Goal: Task Accomplishment & Management: Use online tool/utility

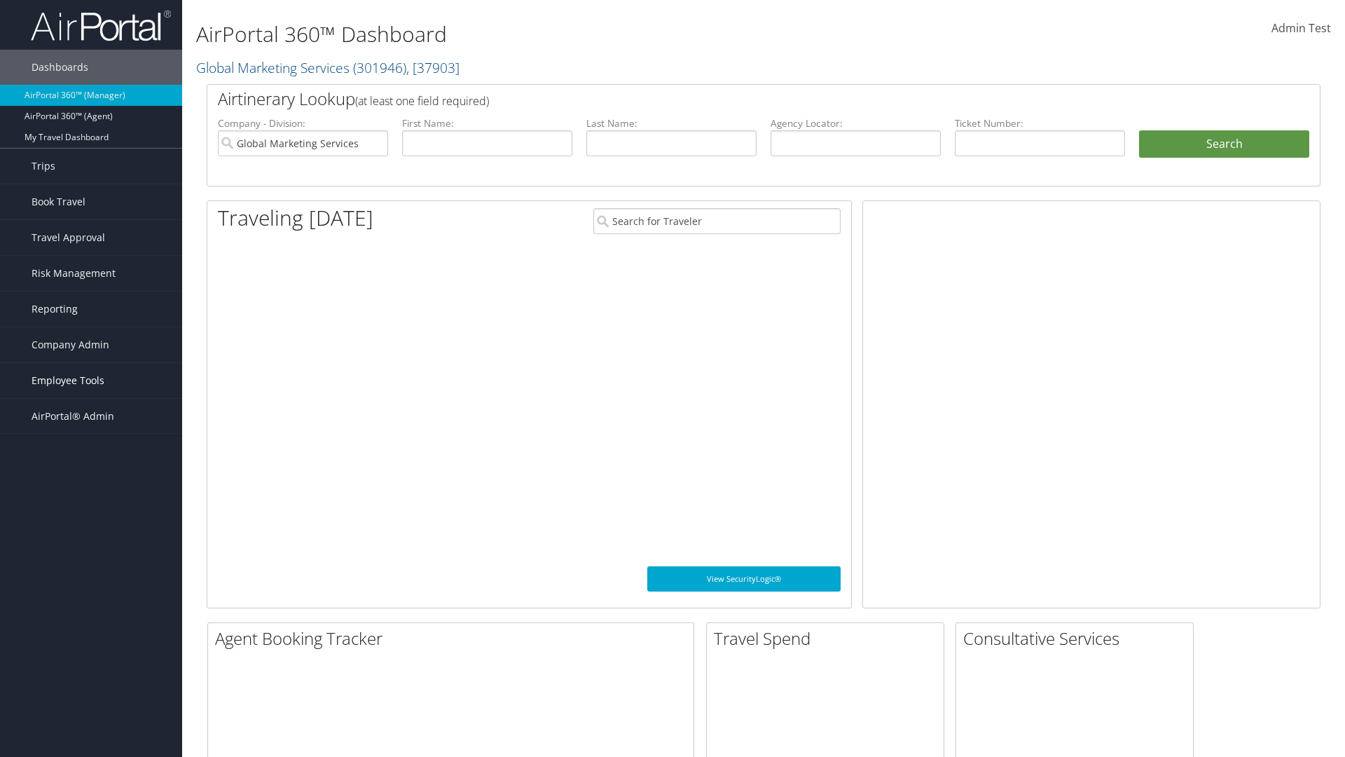
click at [91, 380] on span "Employee Tools" at bounding box center [68, 380] width 73 height 35
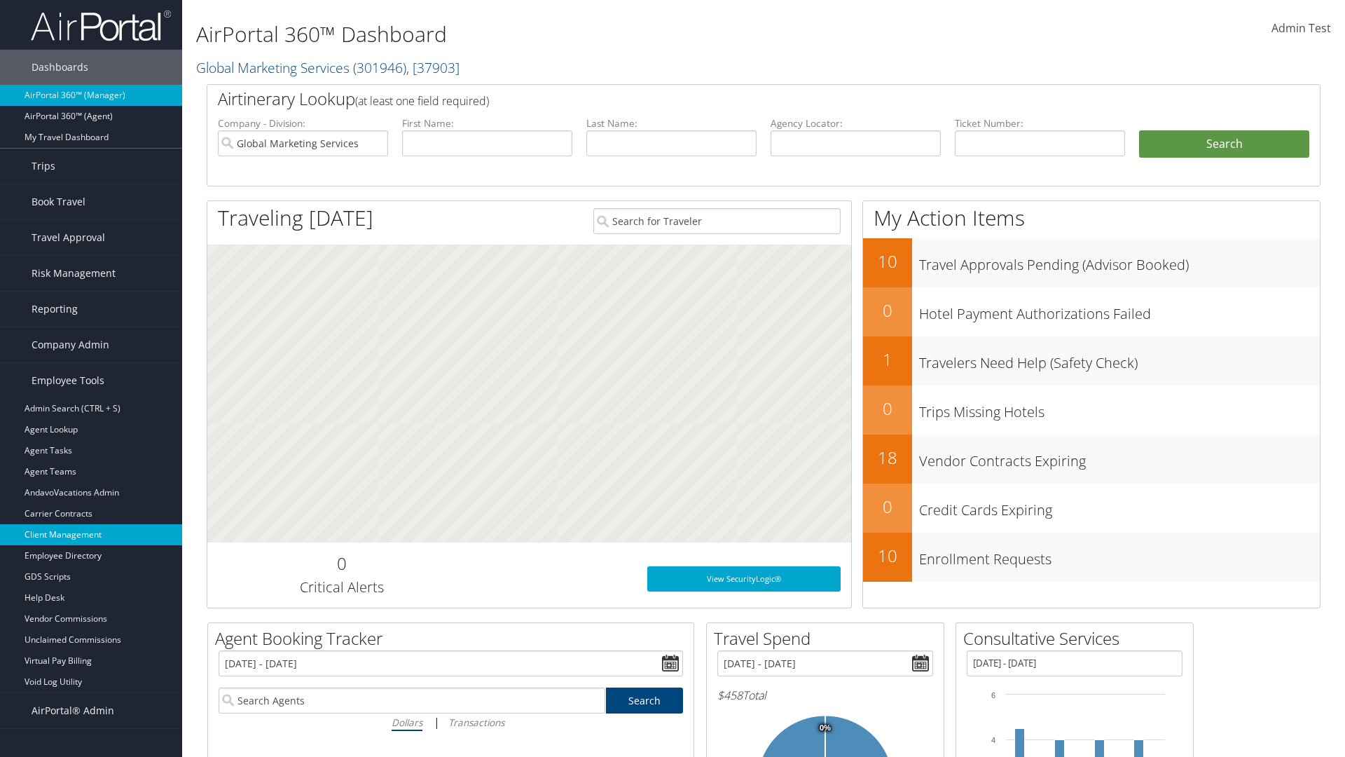
click at [91, 534] on link "Client Management" at bounding box center [91, 534] width 182 height 21
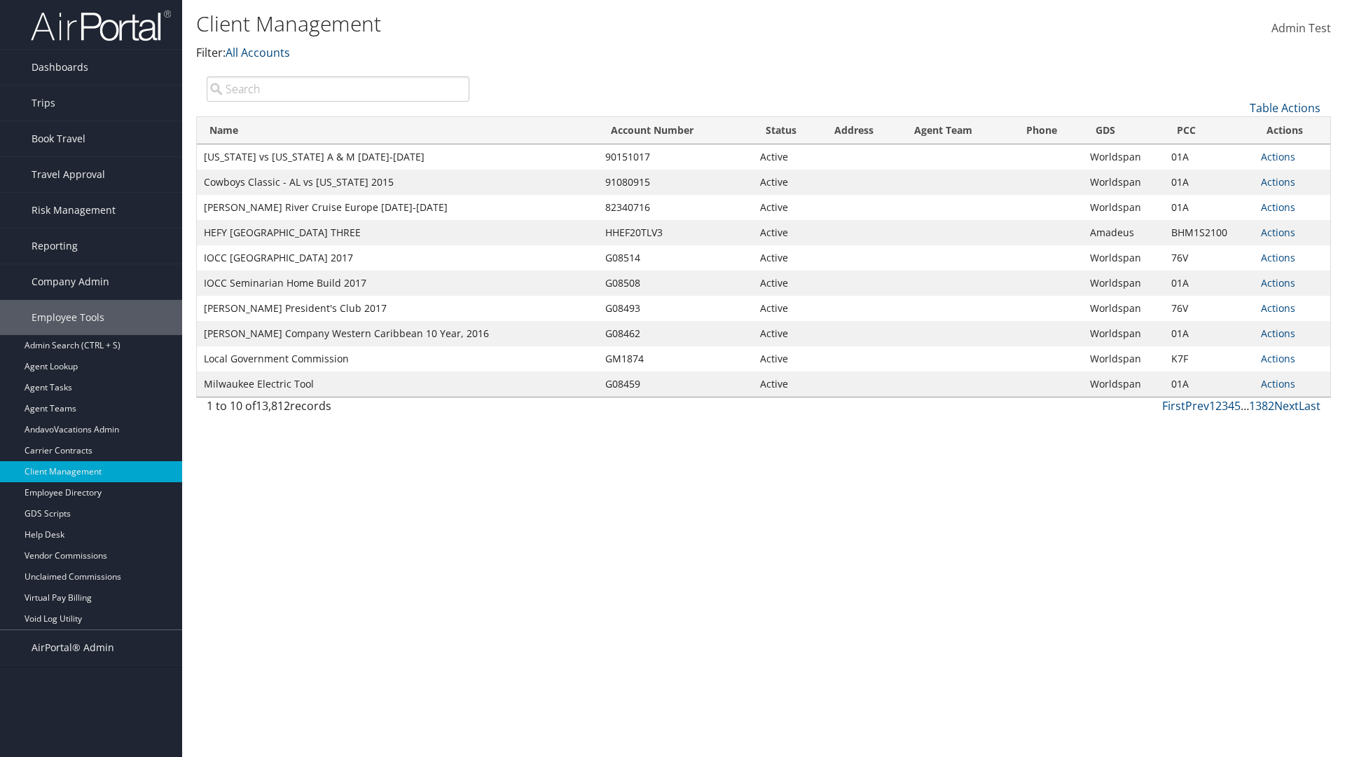
click at [338, 88] on input "search" at bounding box center [338, 88] width 263 height 25
type input "[US_STATE] vs [US_STATE] A & M [DATE]-[DATE]"
